Goal: Information Seeking & Learning: Learn about a topic

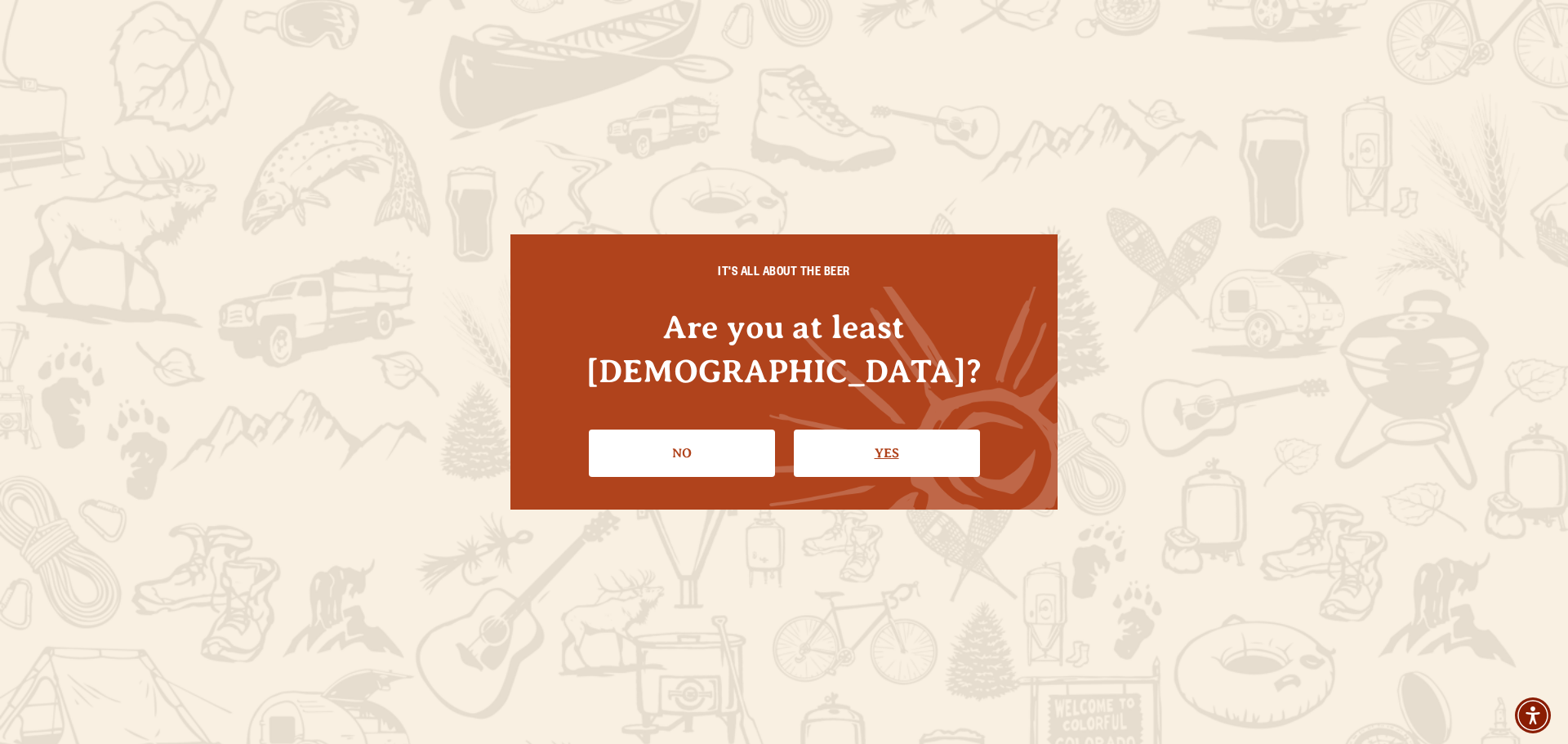
click at [913, 441] on link "Yes" at bounding box center [886, 453] width 186 height 47
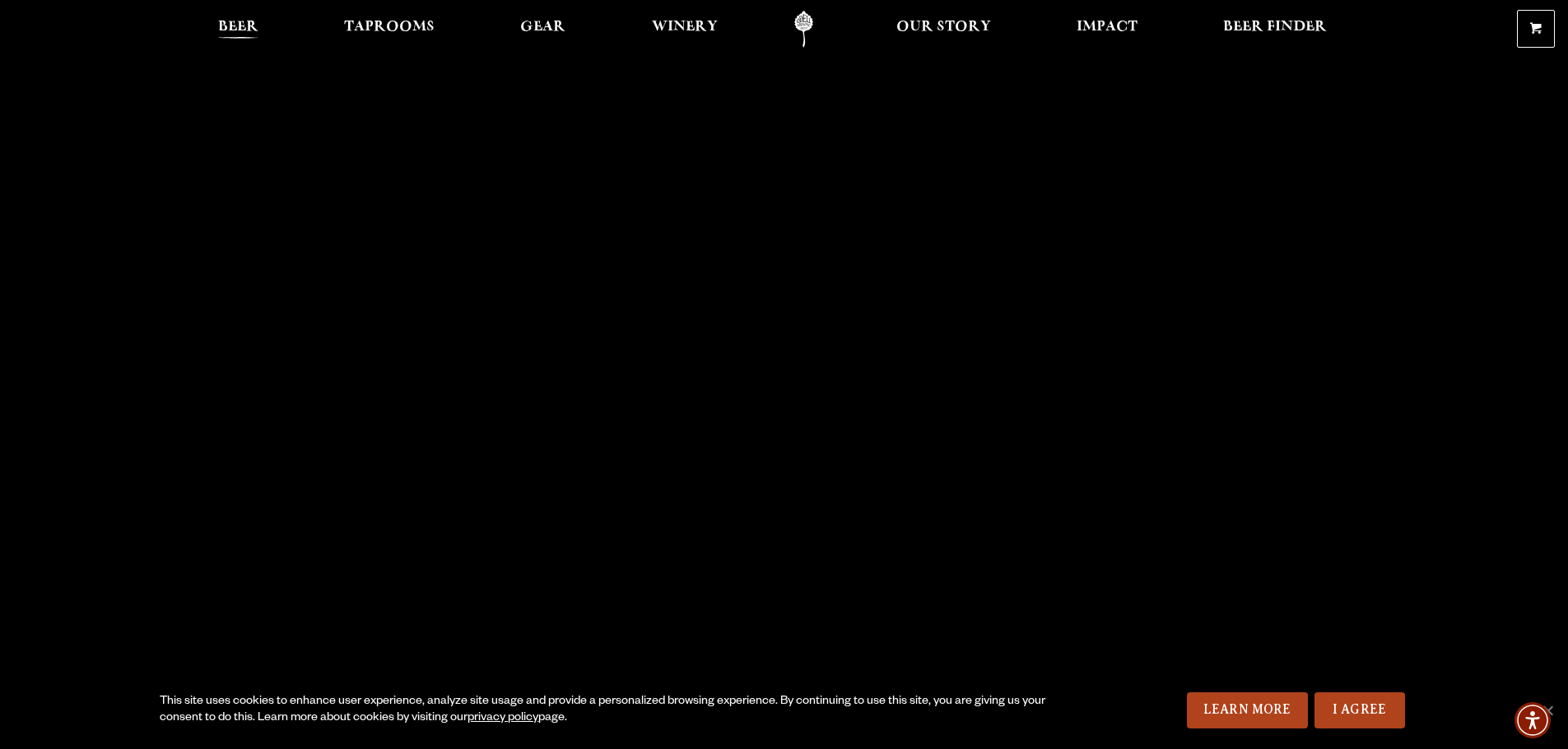
click at [237, 23] on span "Beer" at bounding box center [238, 27] width 40 height 13
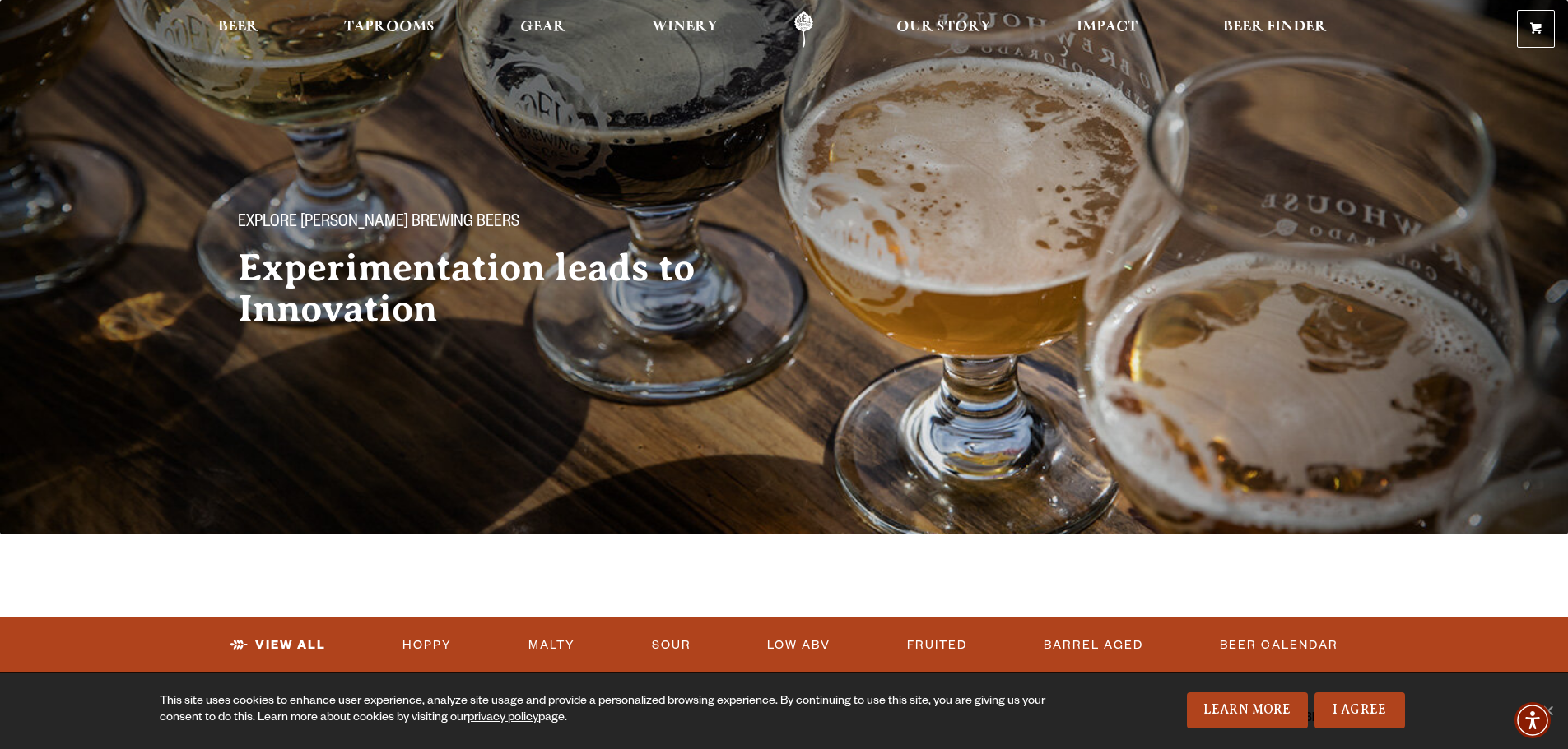
click at [796, 646] on link "Low ABV" at bounding box center [799, 646] width 76 height 38
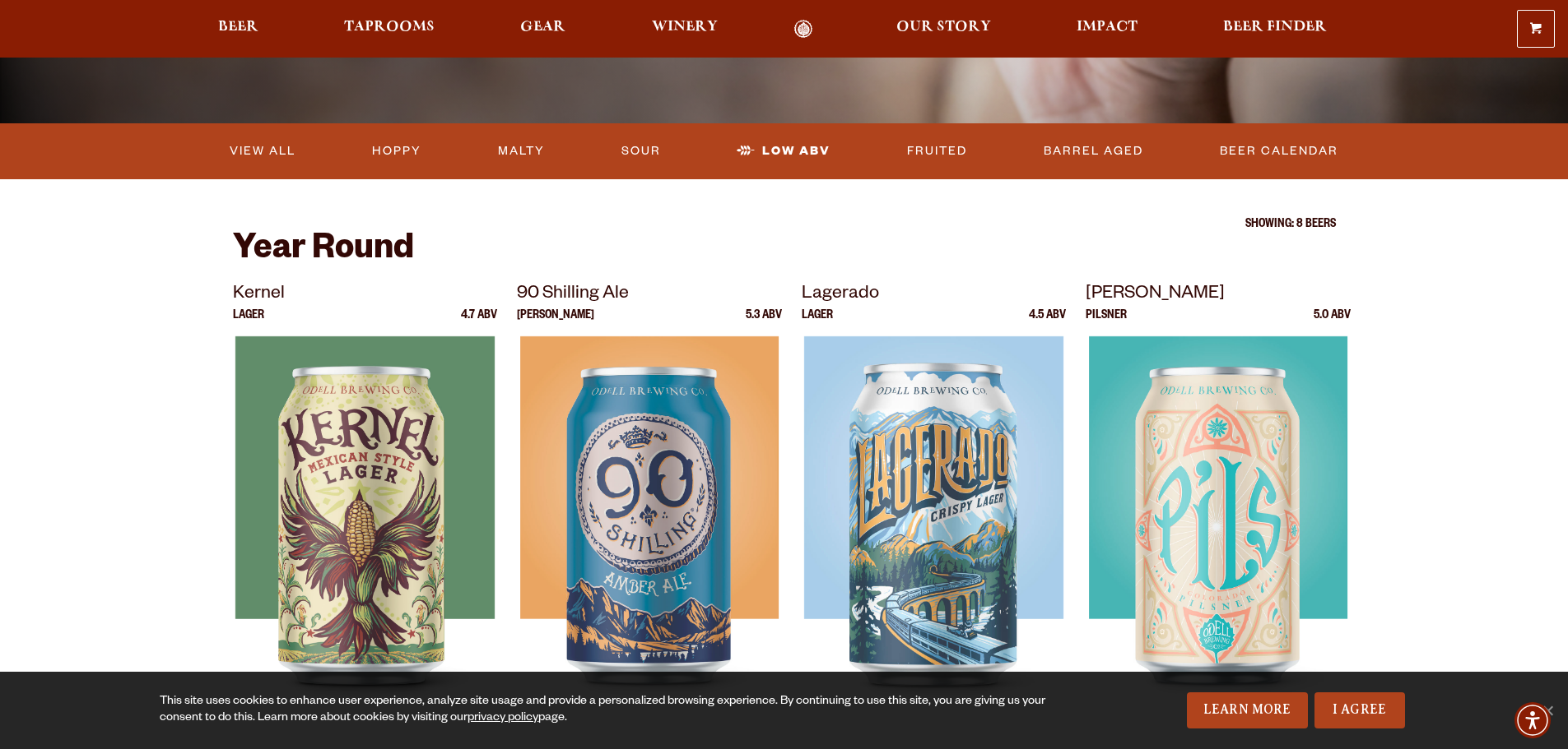
scroll to position [165, 0]
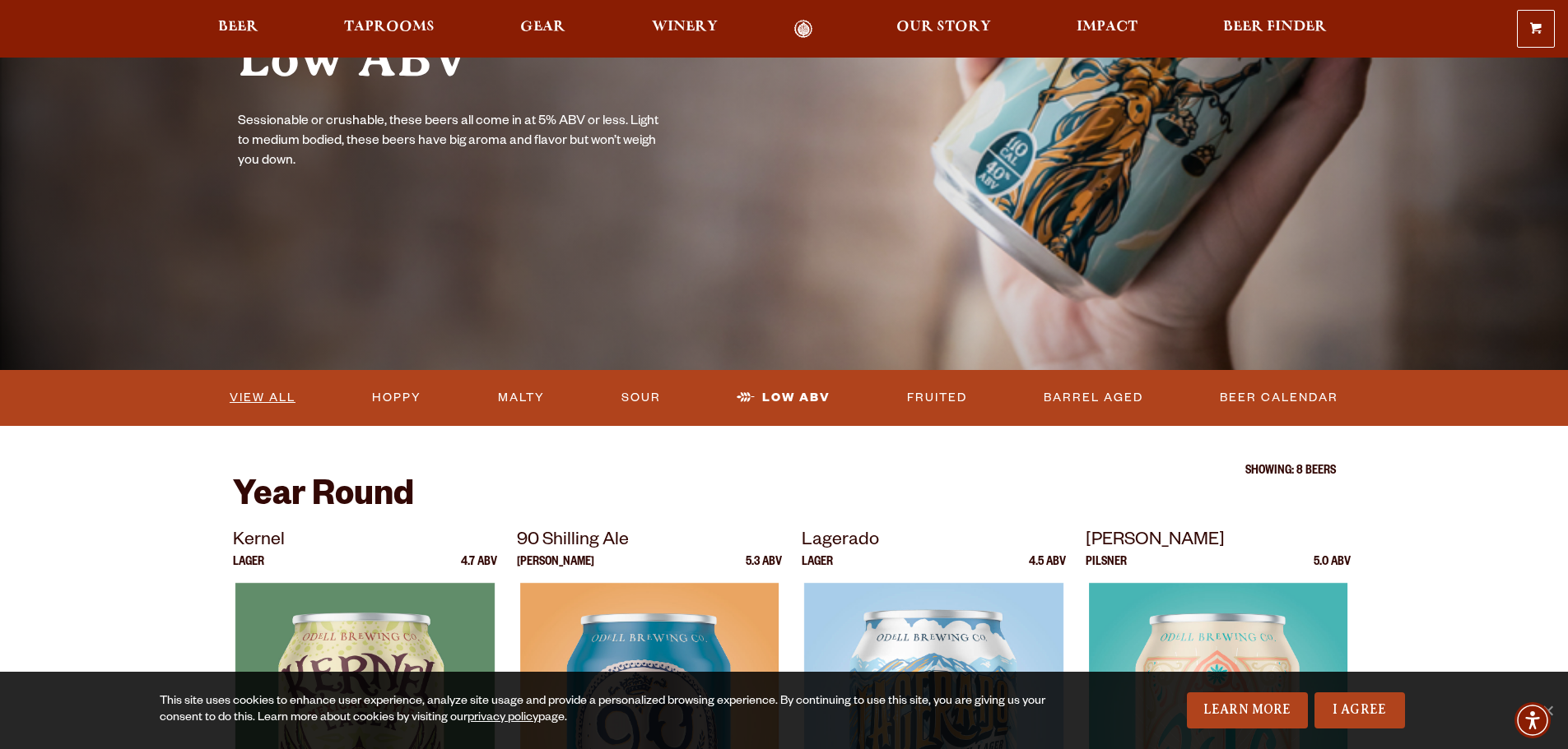
click at [262, 405] on link "View All" at bounding box center [262, 398] width 79 height 38
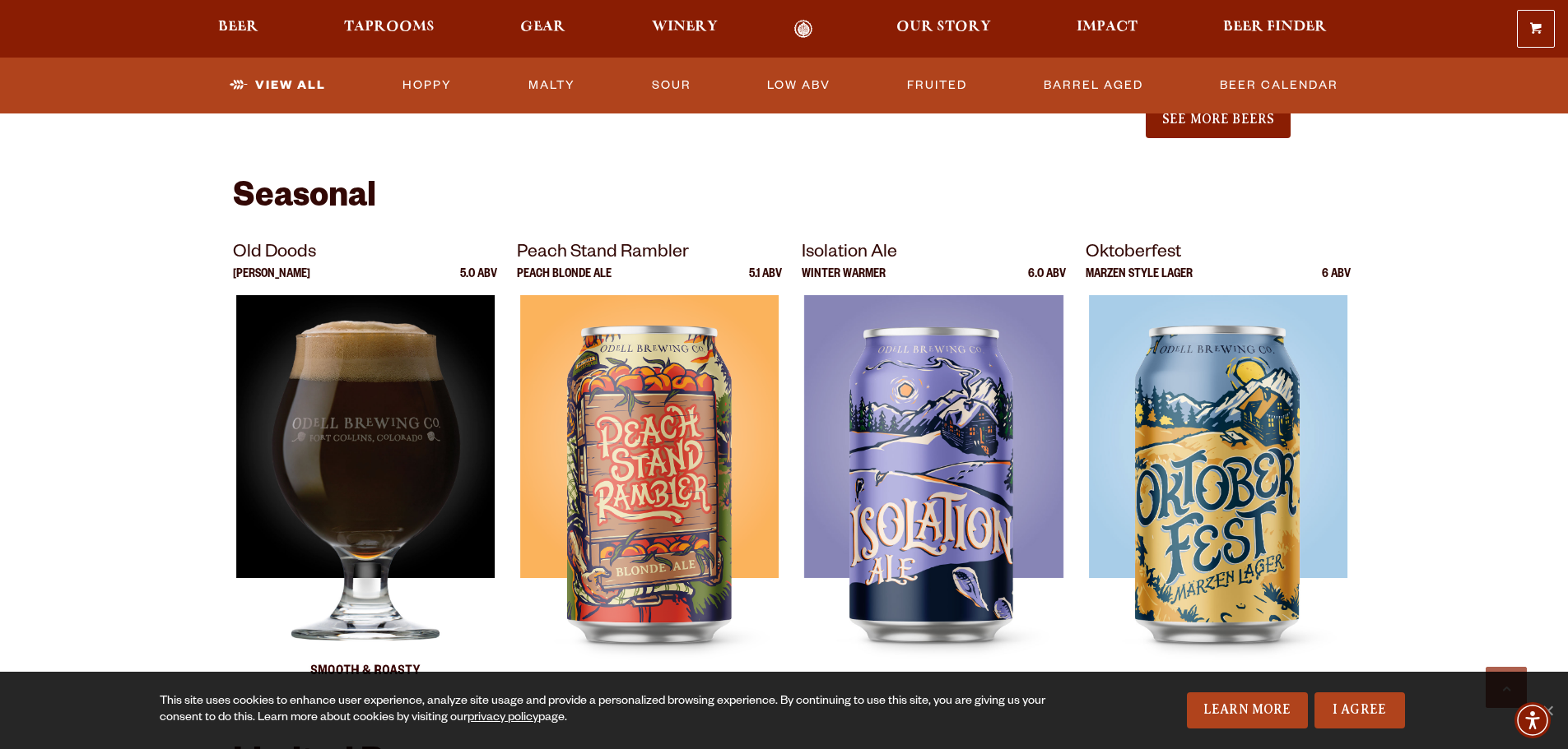
scroll to position [2139, 0]
